Goal: Task Accomplishment & Management: Manage account settings

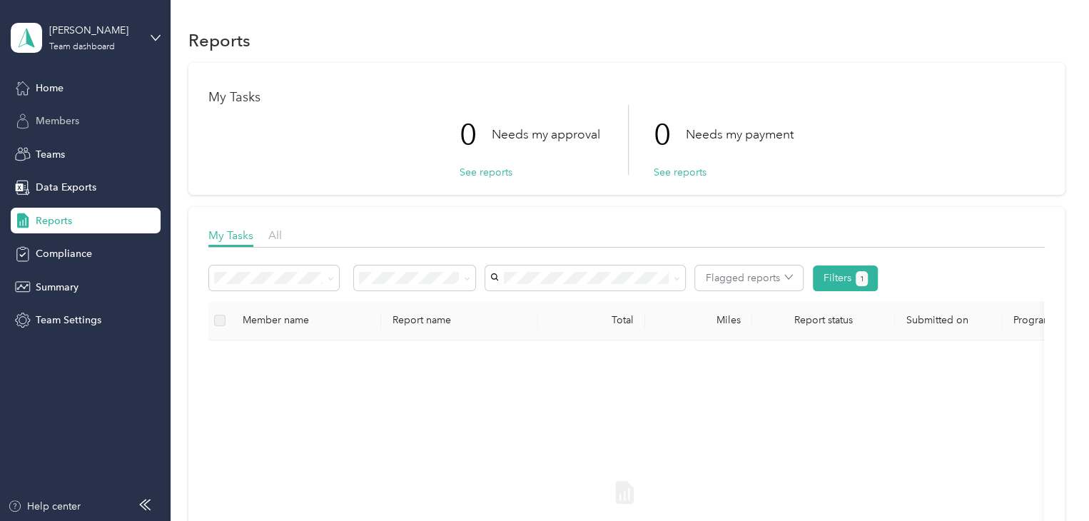
click at [43, 117] on span "Members" at bounding box center [58, 120] width 44 height 15
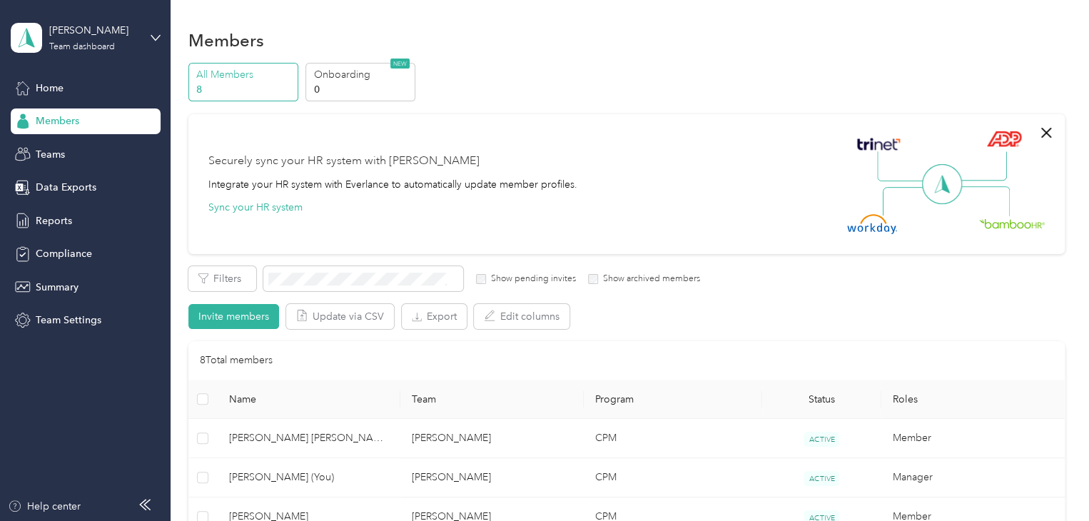
click at [435, 204] on div "Securely sync your HR system with Everlance Integrate your HR system with Everl…" at bounding box center [392, 184] width 369 height 62
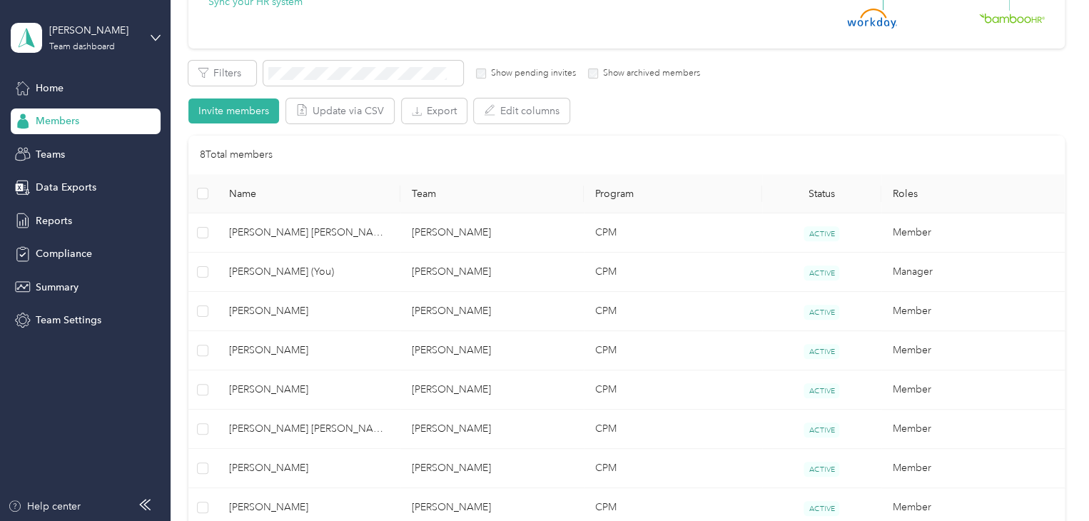
scroll to position [228, 0]
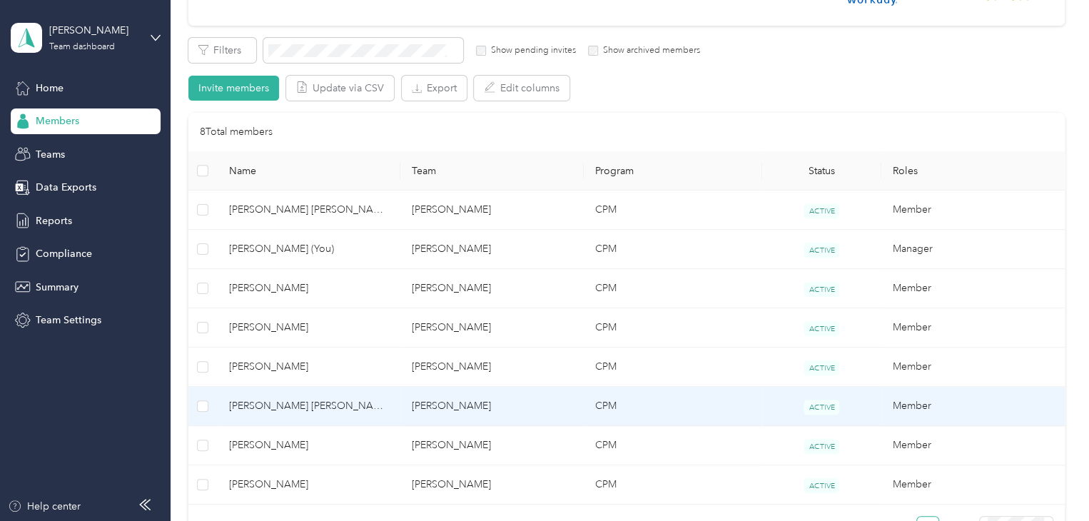
click at [307, 405] on span "[PERSON_NAME] [PERSON_NAME]" at bounding box center [309, 406] width 161 height 16
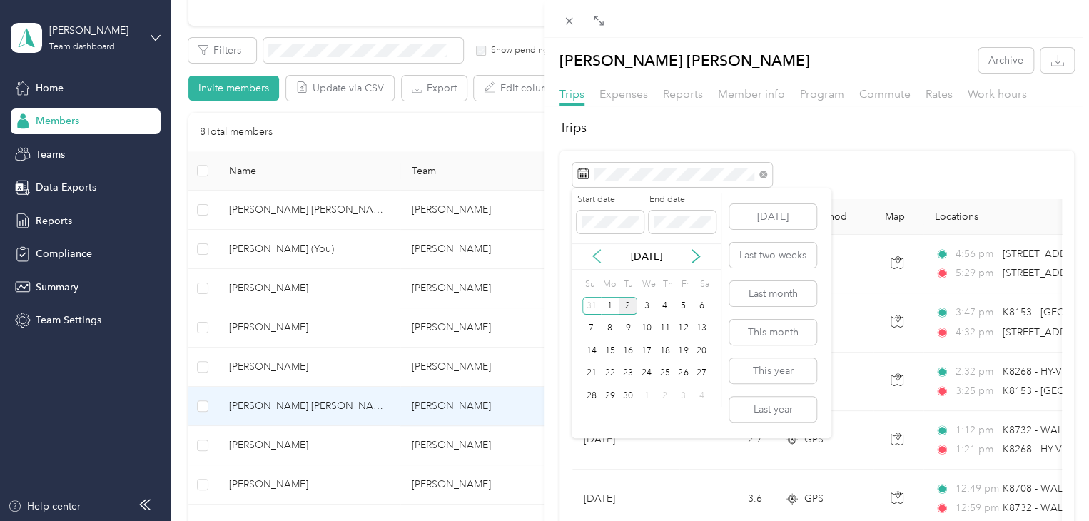
click at [599, 249] on icon at bounding box center [596, 256] width 14 height 14
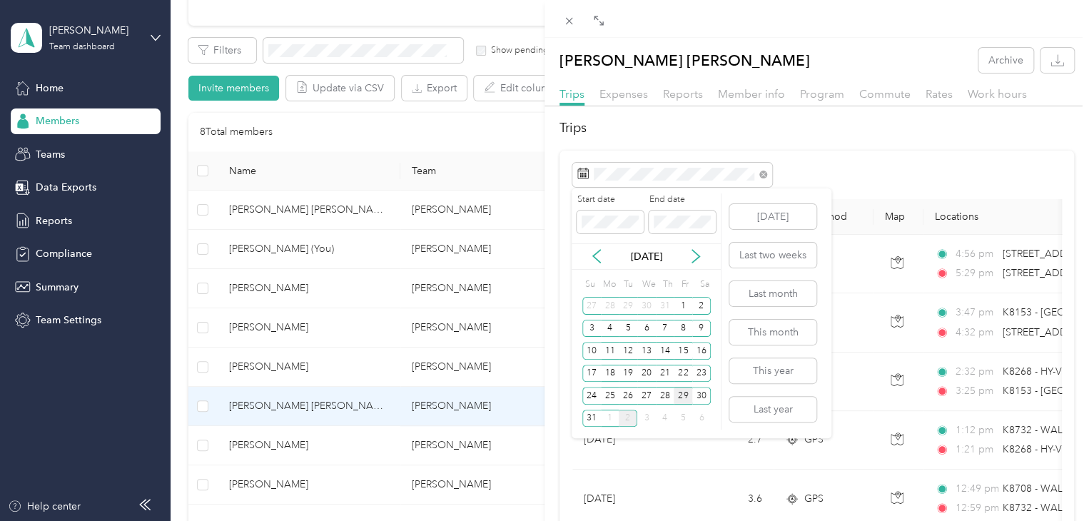
click at [679, 392] on div "29" at bounding box center [683, 396] width 19 height 18
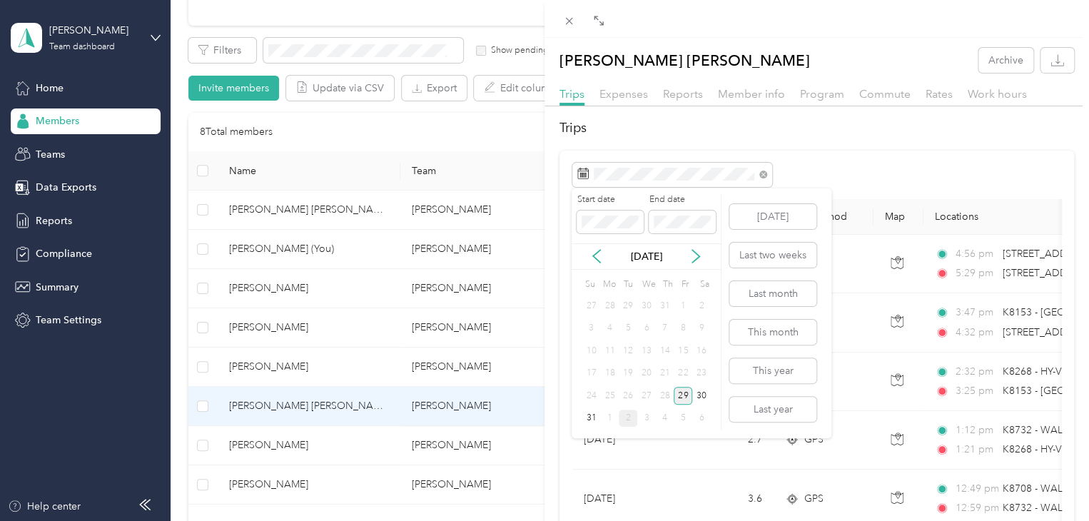
click at [680, 395] on div "29" at bounding box center [683, 396] width 19 height 18
